Goal: Transaction & Acquisition: Purchase product/service

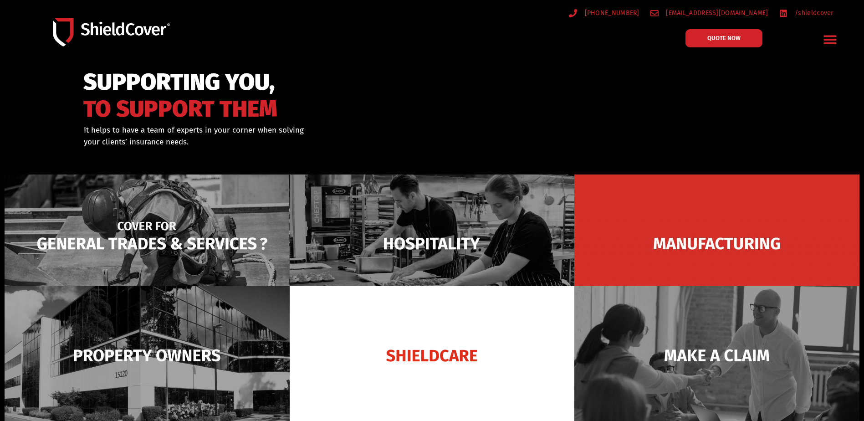
click at [211, 264] on img at bounding box center [147, 243] width 285 height 138
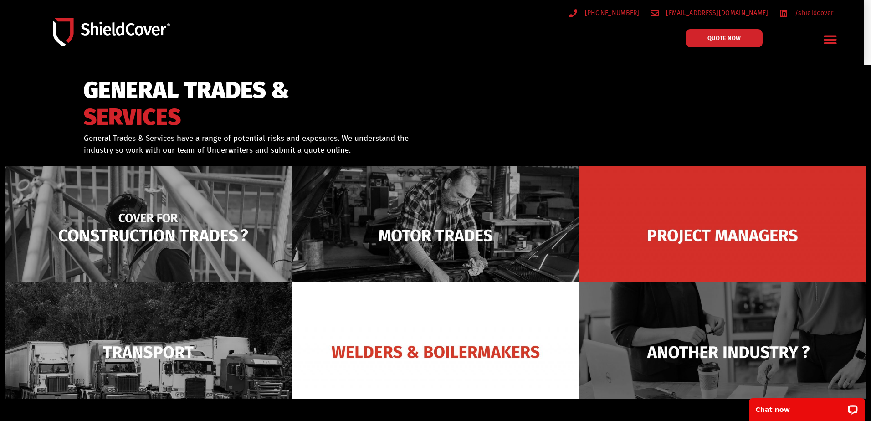
click at [173, 219] on img at bounding box center [148, 235] width 287 height 139
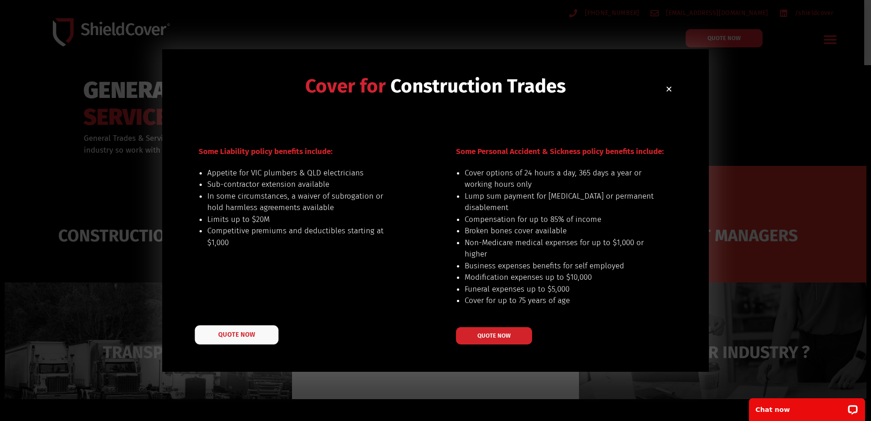
click at [231, 334] on span "QUOTE NOW" at bounding box center [236, 334] width 36 height 6
